Goal: Task Accomplishment & Management: Use online tool/utility

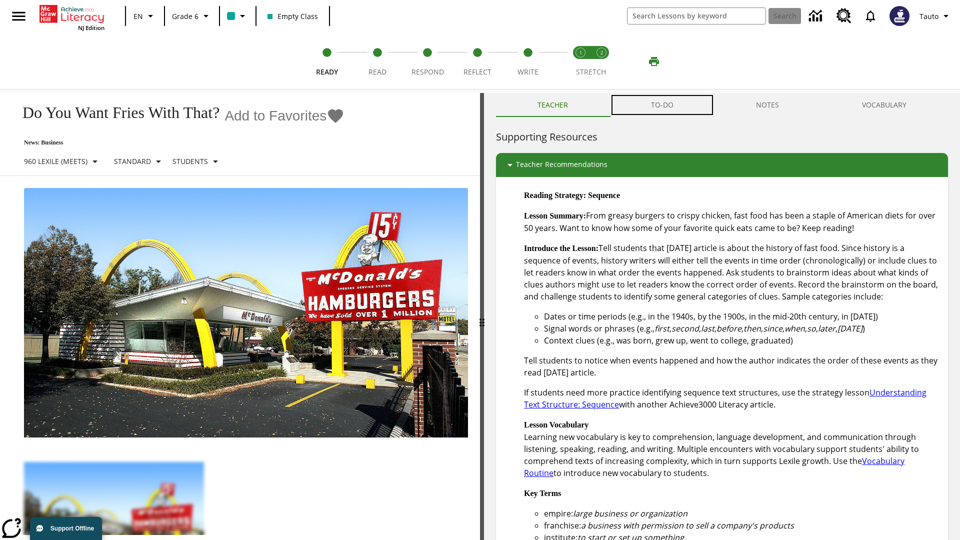
click at [663, 105] on button "TO-DO" at bounding box center [663, 105] width 106 height 24
